Goal: Information Seeking & Learning: Learn about a topic

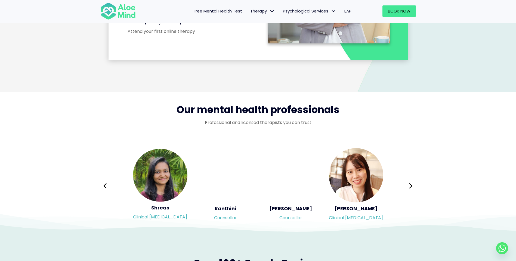
scroll to position [842, 0]
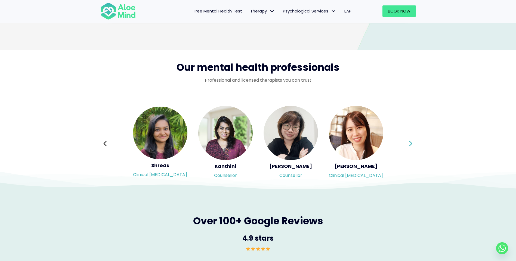
click at [410, 145] on icon at bounding box center [410, 144] width 4 height 10
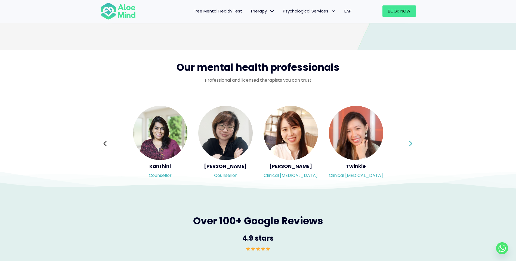
click at [410, 145] on icon at bounding box center [410, 144] width 4 height 10
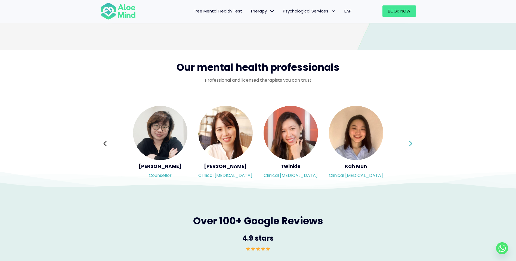
click at [410, 145] on icon at bounding box center [410, 144] width 4 height 10
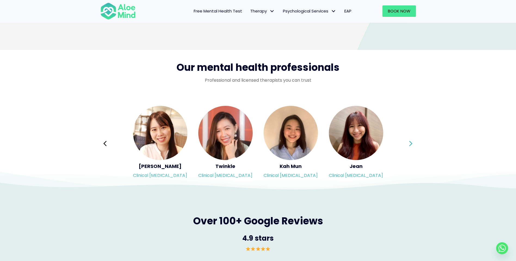
click at [410, 145] on icon at bounding box center [410, 144] width 4 height 10
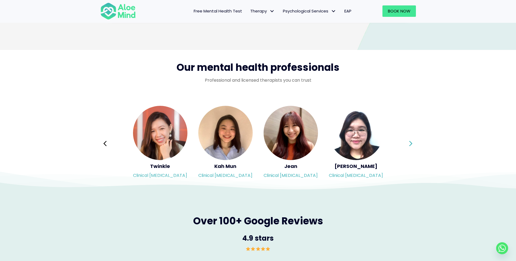
click at [410, 145] on div "Syndy Clinical [MEDICAL_DATA] Diveena Clinical [MEDICAL_DATA] Elynna Counsellor…" at bounding box center [257, 143] width 315 height 77
click at [410, 145] on icon at bounding box center [410, 144] width 4 height 10
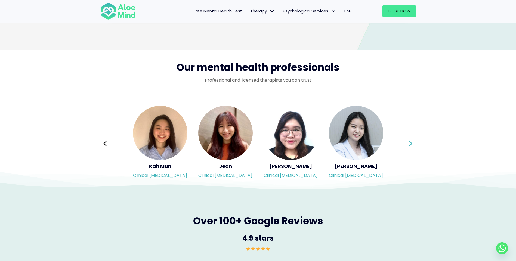
click at [410, 145] on div "Syndy Clinical [MEDICAL_DATA] Diveena Clinical [MEDICAL_DATA] Elynna Counsellor…" at bounding box center [257, 143] width 315 height 77
click at [410, 143] on icon at bounding box center [410, 144] width 4 height 10
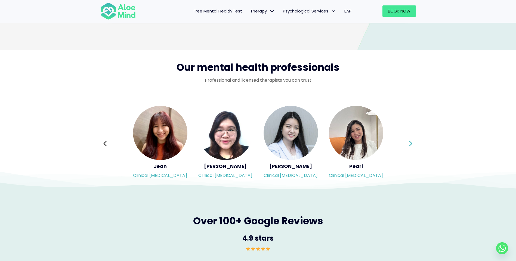
click at [410, 143] on icon at bounding box center [410, 144] width 4 height 10
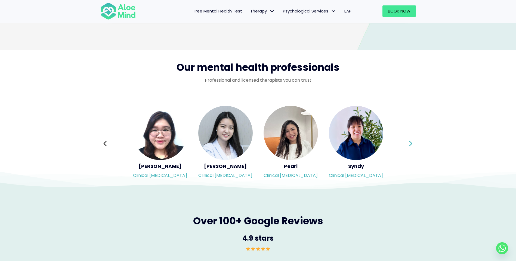
click at [410, 143] on div "Syndy Clinical [MEDICAL_DATA] Diveena Clinical [MEDICAL_DATA] Elynna Counsellor…" at bounding box center [257, 143] width 315 height 77
click at [410, 143] on icon at bounding box center [410, 144] width 4 height 10
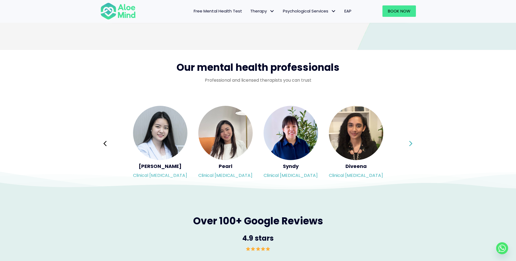
click at [410, 143] on icon at bounding box center [410, 144] width 4 height 10
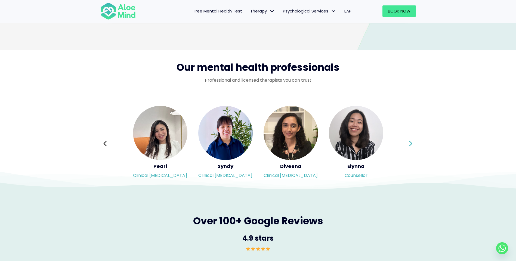
click at [410, 143] on div "Syndy Clinical [MEDICAL_DATA] Diveena Clinical [MEDICAL_DATA] Elynna Counsellor…" at bounding box center [257, 143] width 315 height 77
click at [410, 143] on icon at bounding box center [410, 144] width 4 height 10
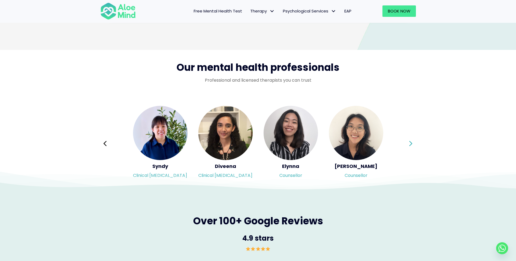
click at [410, 143] on icon at bounding box center [410, 144] width 4 height 10
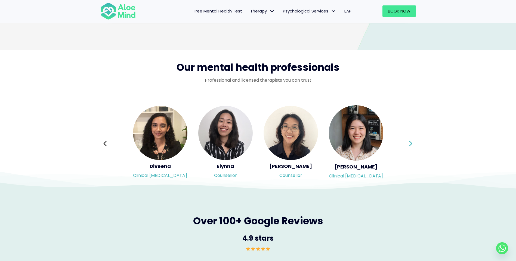
click at [410, 143] on div "Syndy Clinical [MEDICAL_DATA] Diveena Clinical [MEDICAL_DATA] Elynna Counsellor…" at bounding box center [257, 143] width 315 height 77
click at [410, 143] on icon at bounding box center [410, 144] width 4 height 10
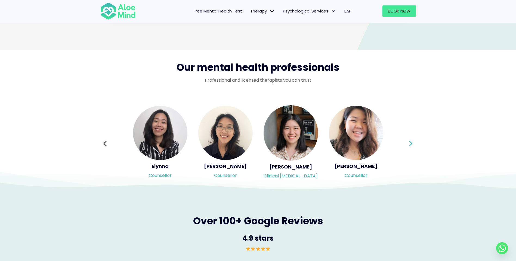
click at [410, 143] on icon at bounding box center [410, 144] width 4 height 10
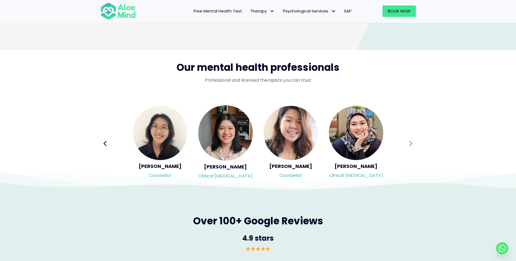
click at [410, 143] on div "Syndy Clinical [MEDICAL_DATA] Diveena Clinical [MEDICAL_DATA] Elynna Counsellor…" at bounding box center [257, 143] width 315 height 77
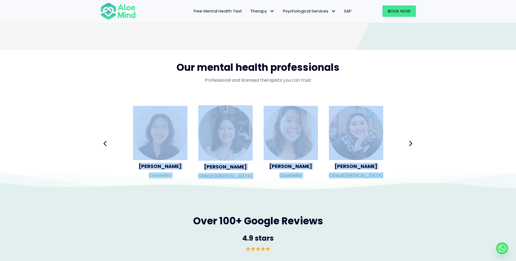
drag, startPoint x: 410, startPoint y: 143, endPoint x: 417, endPoint y: 154, distance: 13.7
click at [417, 154] on div "Syndy Clinical [MEDICAL_DATA] Diveena Clinical [MEDICAL_DATA] Elynna Counsellor…" at bounding box center [258, 144] width 326 height 88
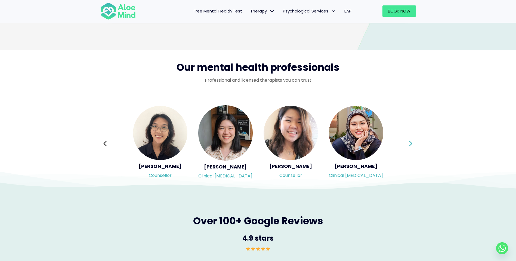
click at [412, 142] on icon at bounding box center [410, 144] width 4 height 10
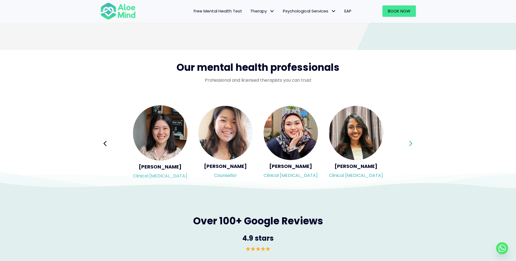
click at [412, 142] on icon at bounding box center [410, 144] width 4 height 10
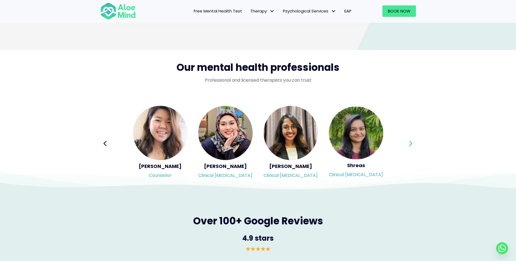
click at [412, 142] on icon at bounding box center [410, 144] width 4 height 10
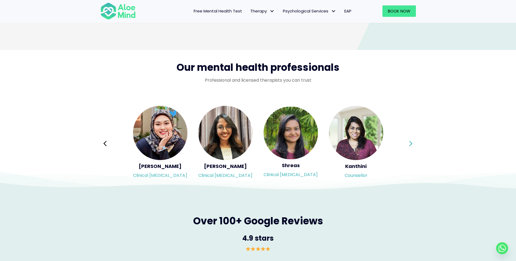
click at [412, 142] on div "Syndy Clinical [MEDICAL_DATA] Diveena Clinical [MEDICAL_DATA] Elynna Counsellor…" at bounding box center [257, 143] width 315 height 77
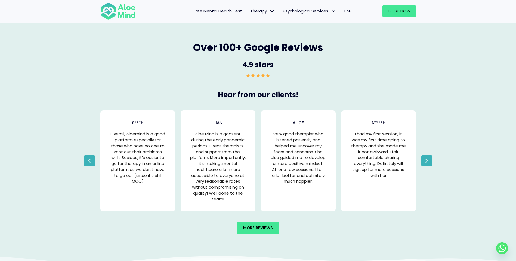
scroll to position [1033, 0]
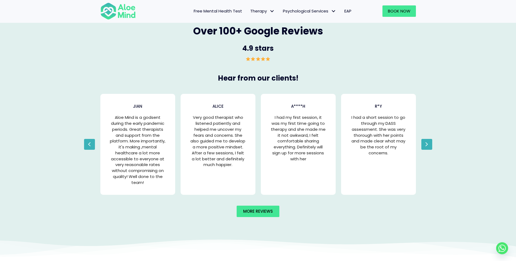
click at [425, 142] on span "button" at bounding box center [426, 145] width 3 height 8
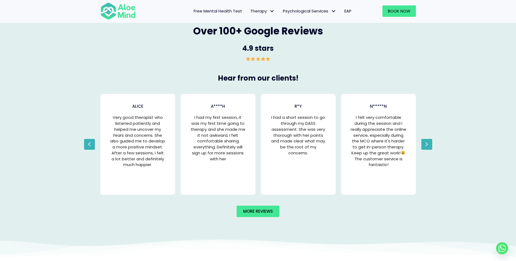
click at [425, 142] on span "button" at bounding box center [426, 145] width 3 height 8
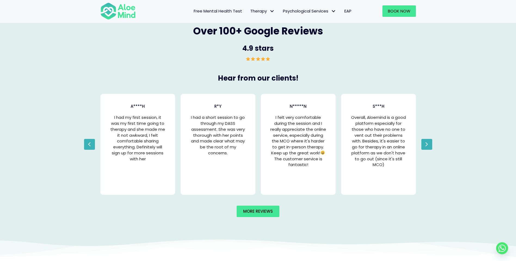
click at [425, 142] on span "button" at bounding box center [426, 145] width 3 height 8
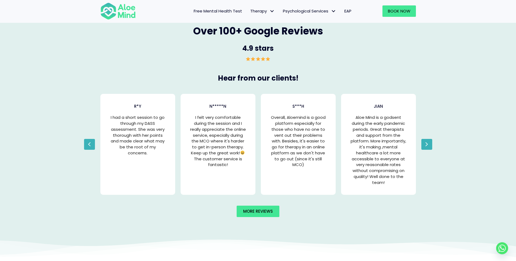
click at [425, 142] on span "button" at bounding box center [426, 145] width 3 height 8
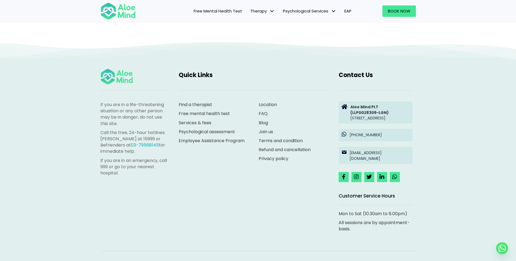
scroll to position [1490, 0]
